Goal: Task Accomplishment & Management: Manage account settings

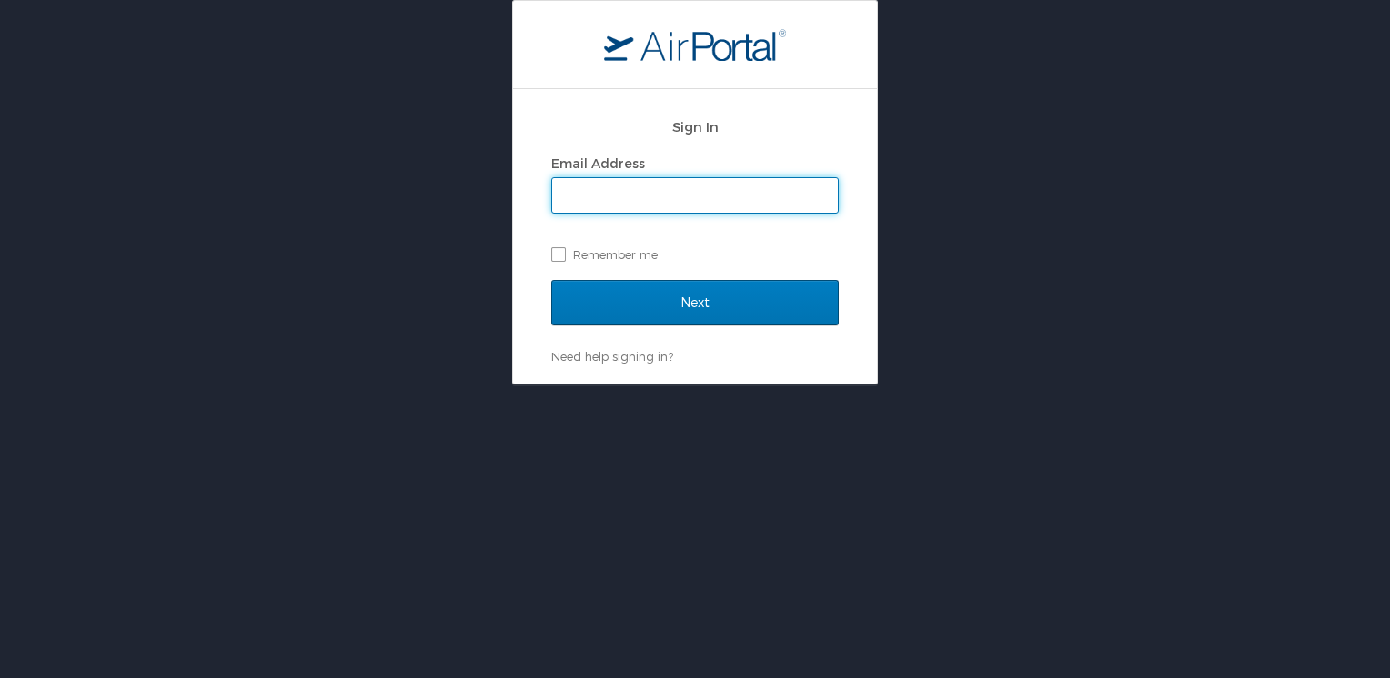
click at [623, 198] on input "Email Address" at bounding box center [695, 195] width 286 height 35
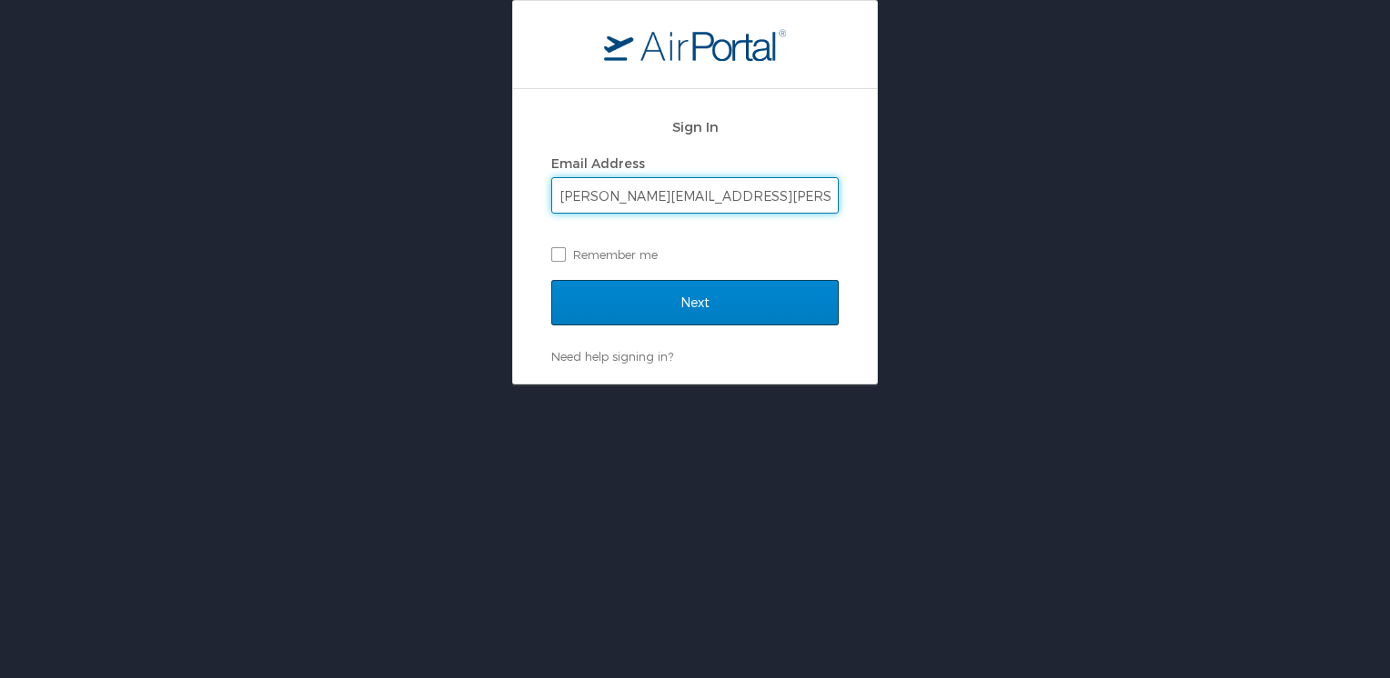
type input "[PERSON_NAME][EMAIL_ADDRESS][PERSON_NAME][DOMAIN_NAME]"
click at [687, 296] on input "Next" at bounding box center [694, 302] width 287 height 45
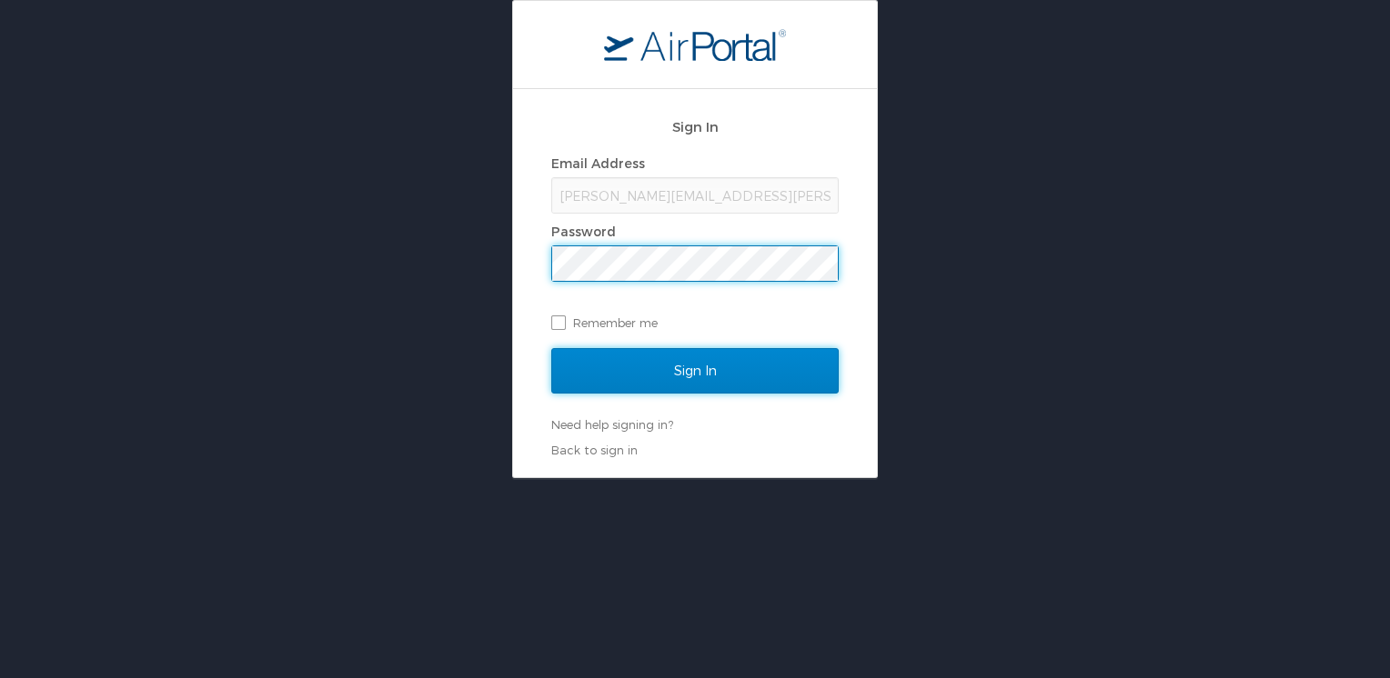
click at [667, 366] on input "Sign In" at bounding box center [694, 370] width 287 height 45
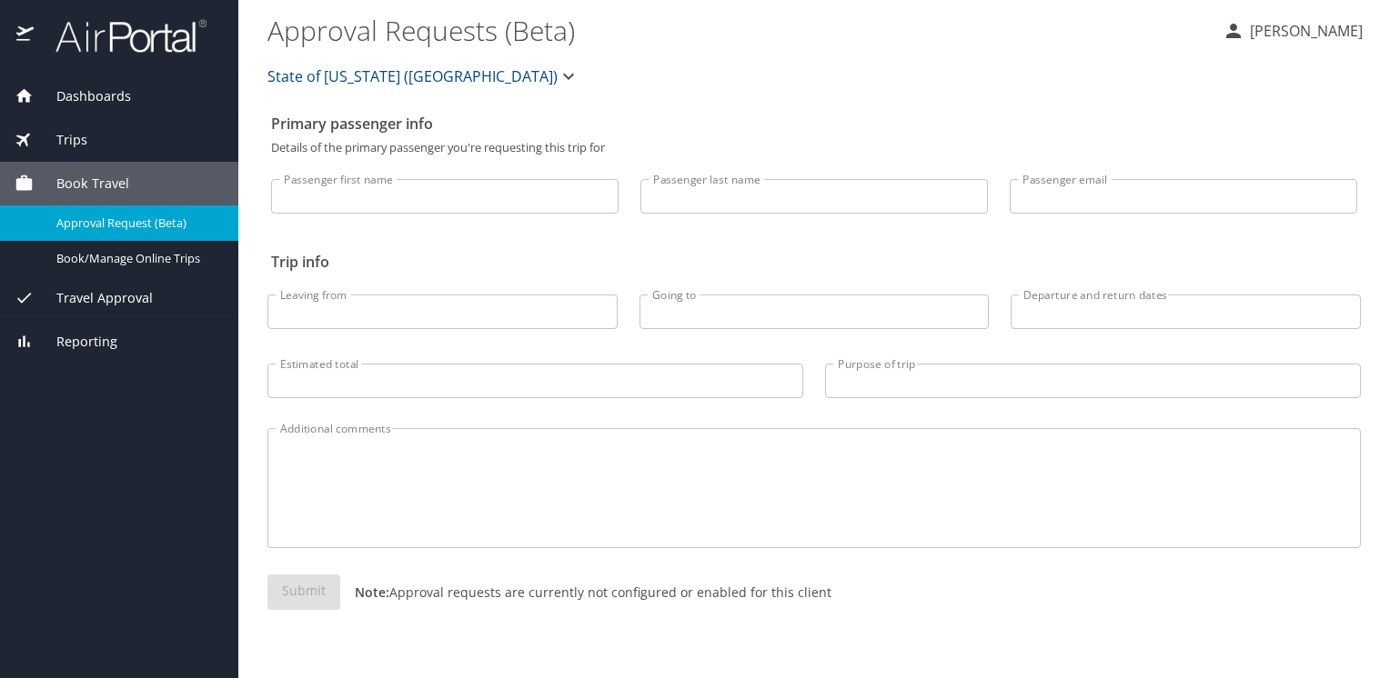
click at [99, 300] on span "Travel Approval" at bounding box center [93, 298] width 119 height 20
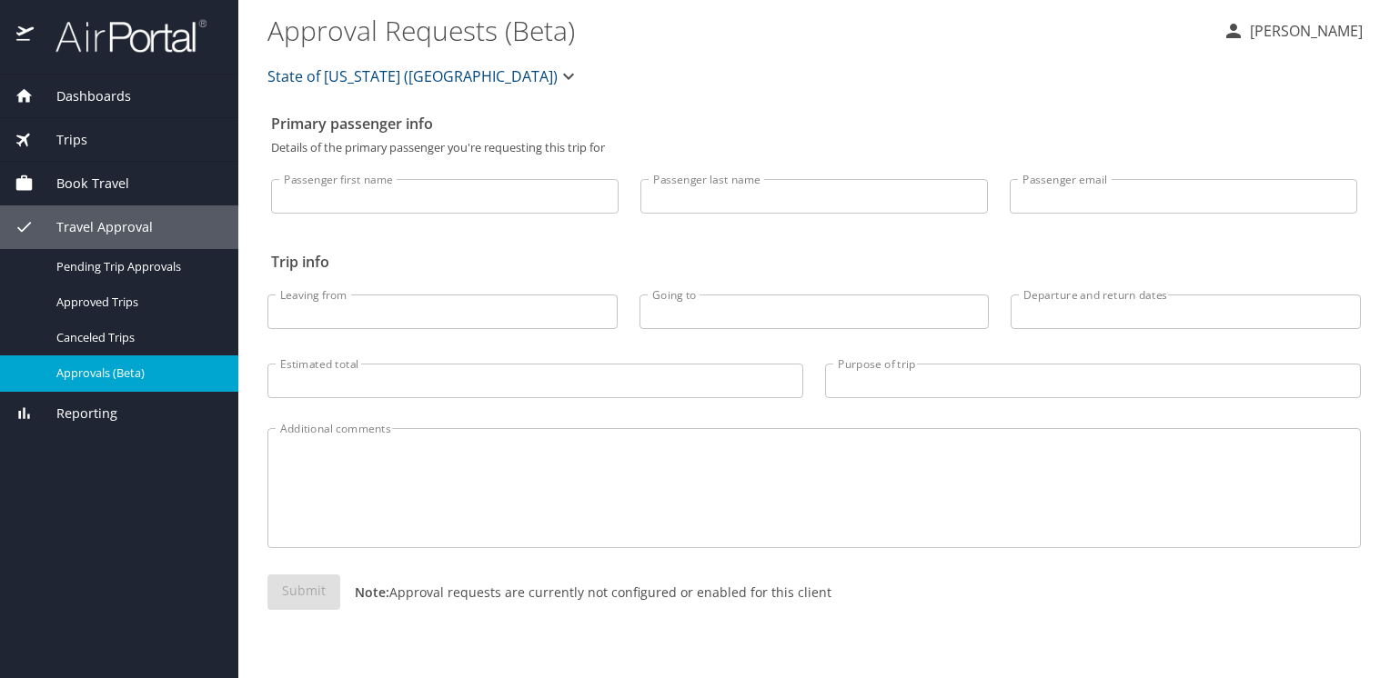
click at [86, 366] on span "Approvals (Beta)" at bounding box center [136, 373] width 160 height 17
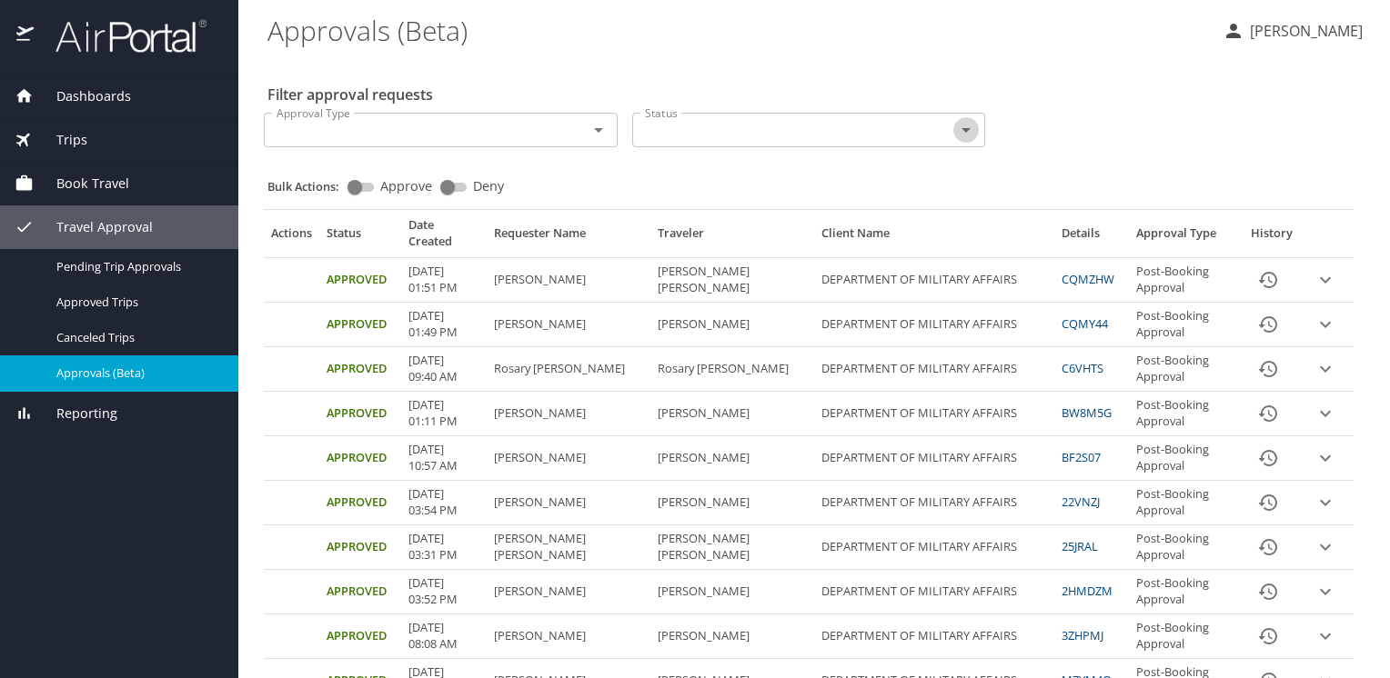
click at [961, 128] on icon "Open" at bounding box center [965, 130] width 9 height 5
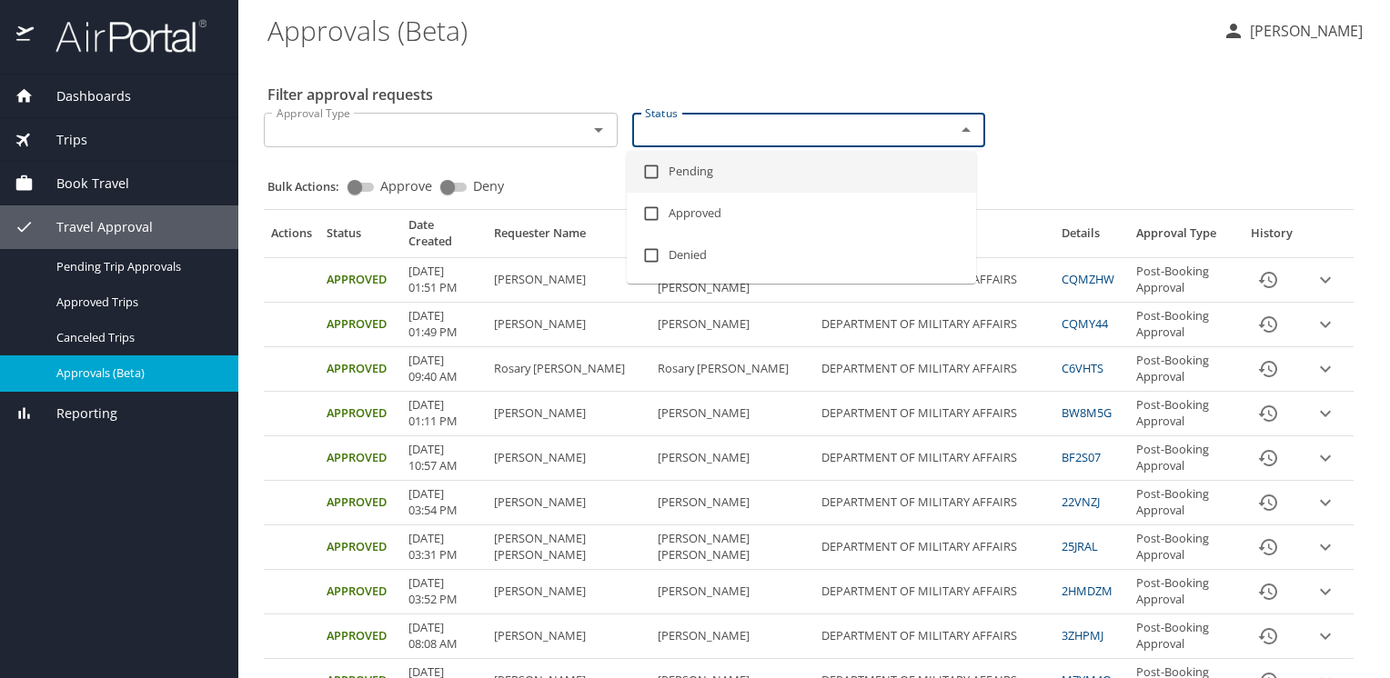
click at [687, 169] on li "Pending" at bounding box center [801, 172] width 349 height 42
checkbox input "true"
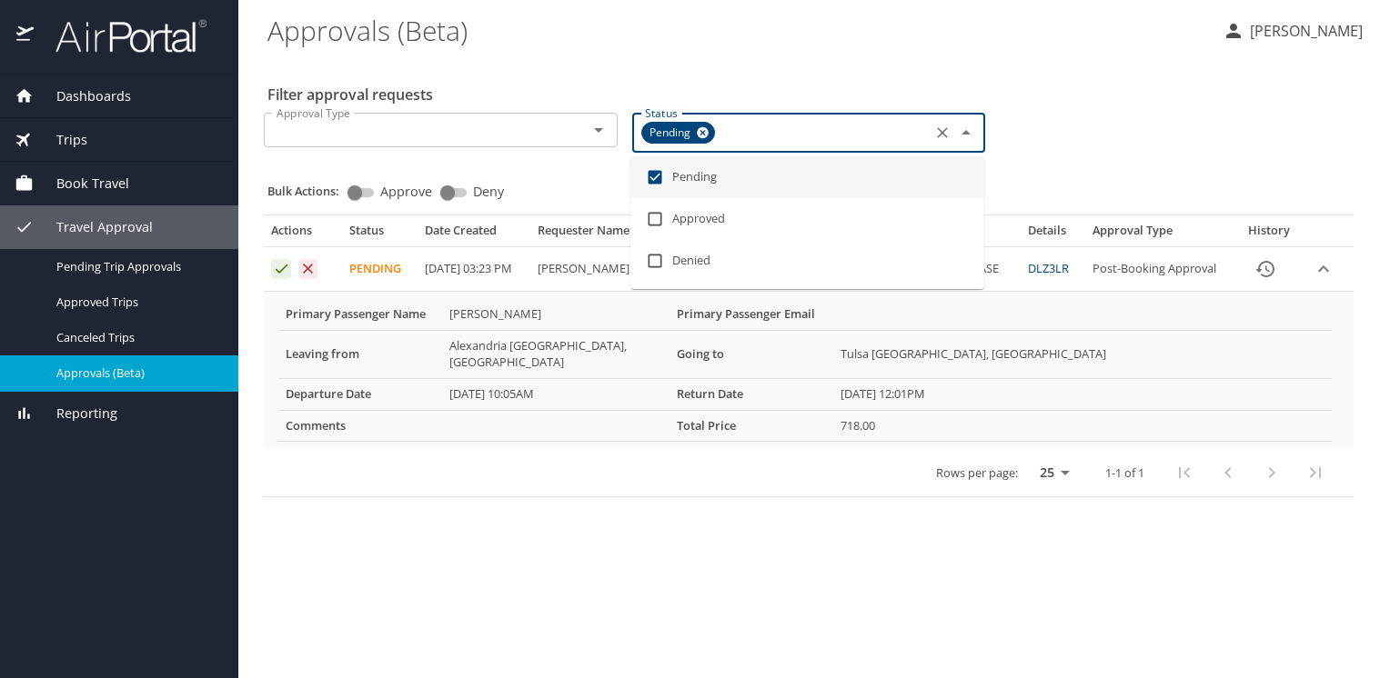
click at [645, 646] on main "Approvals (Beta) Kelly Schubert Filter approval requests Approval Type Approval…" at bounding box center [813, 339] width 1151 height 678
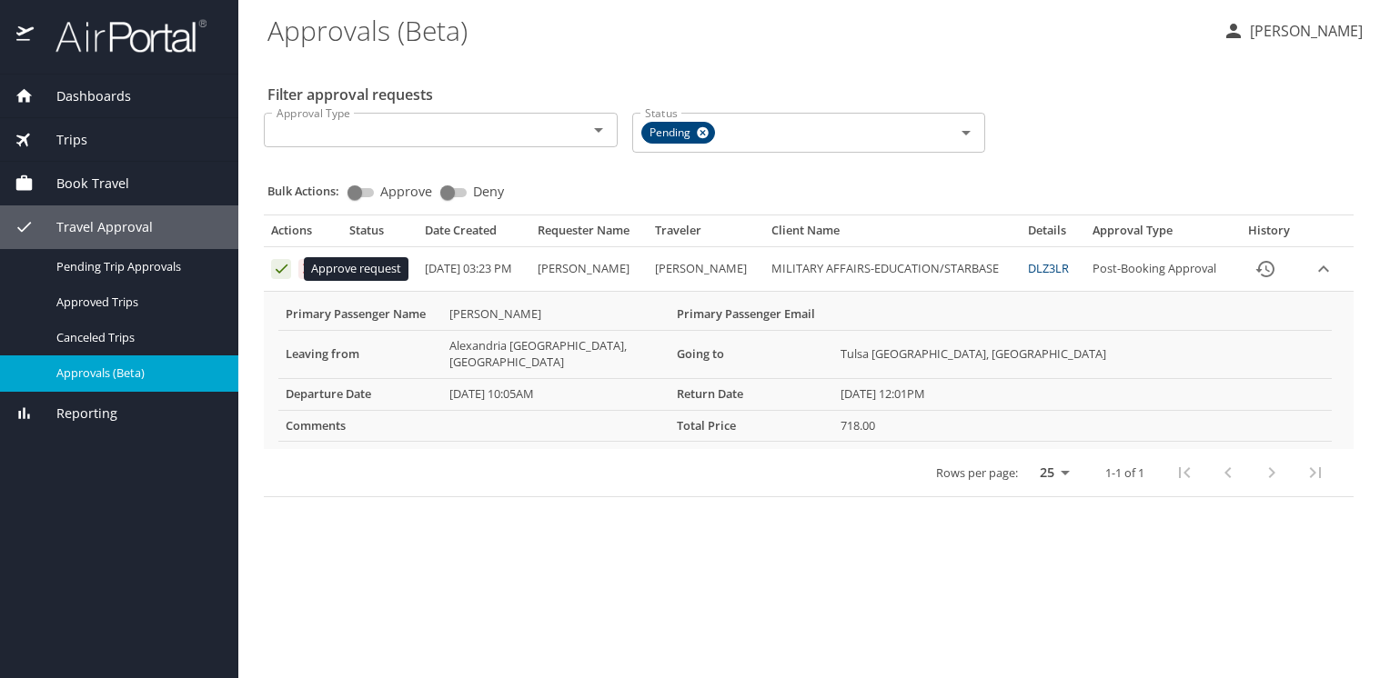
click at [287, 270] on icon "Approval table" at bounding box center [281, 268] width 17 height 17
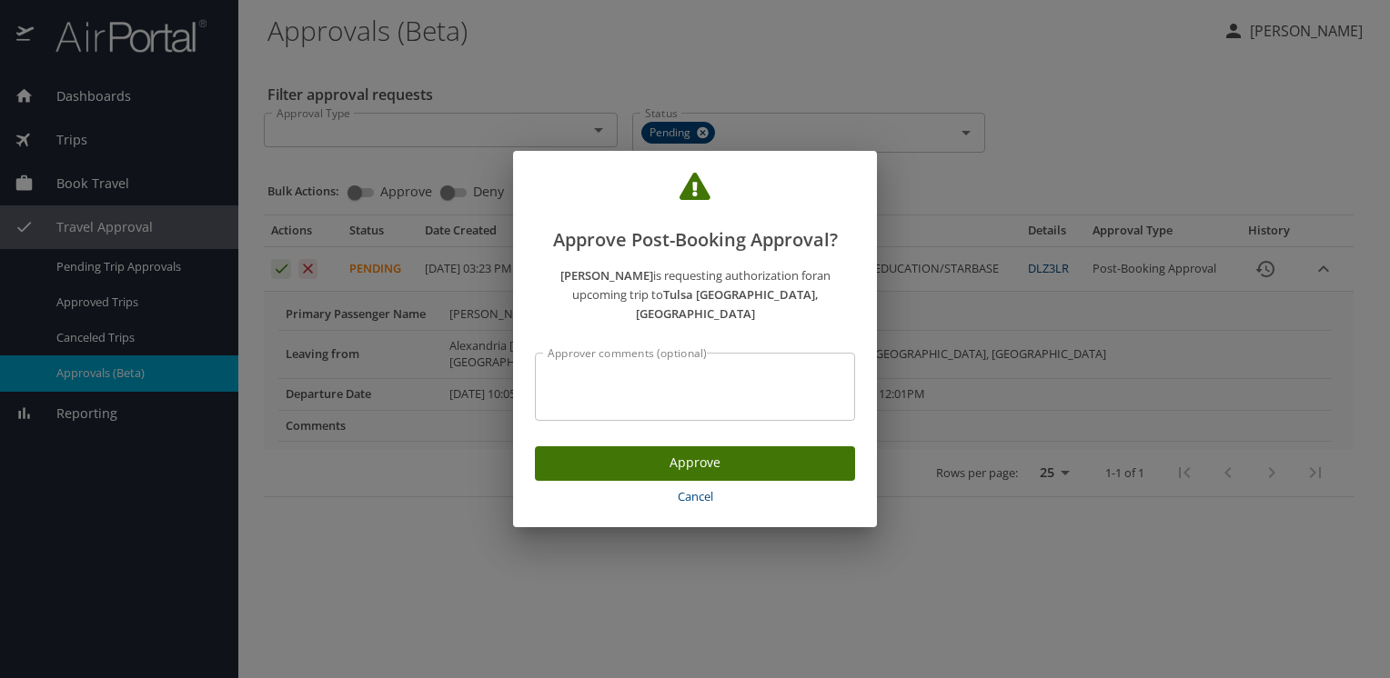
click at [662, 454] on span "Approve" at bounding box center [694, 463] width 291 height 23
